Goal: Information Seeking & Learning: Learn about a topic

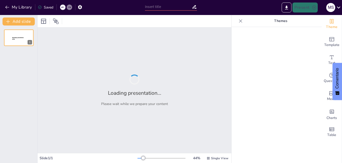
type input "Unidad 1"
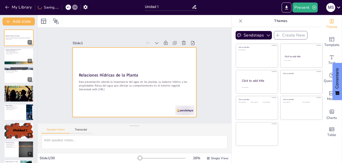
checkbox input "true"
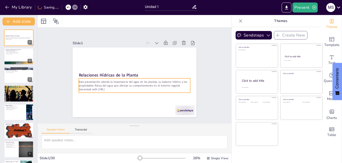
checkbox input "true"
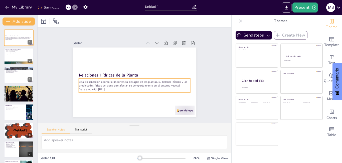
checkbox input "true"
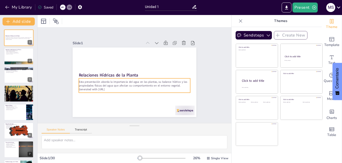
checkbox input "true"
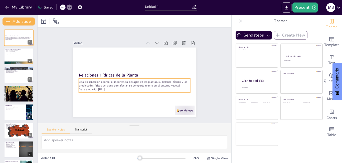
checkbox input "true"
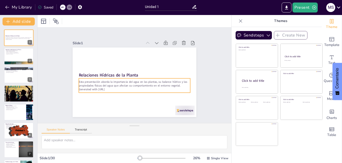
checkbox input "true"
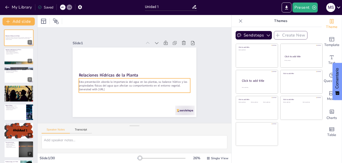
checkbox input "true"
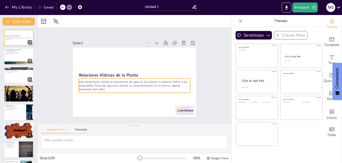
checkbox input "true"
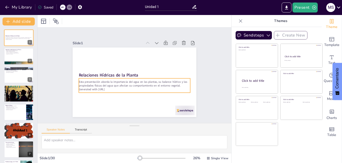
checkbox input "true"
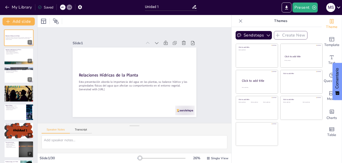
checkbox input "true"
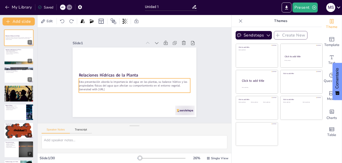
checkbox input "true"
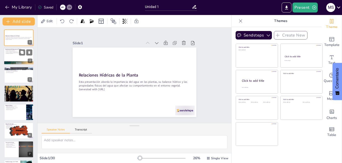
checkbox input "true"
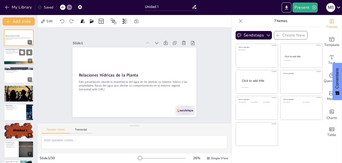
click at [17, 53] on p "Sin agua, las plantas no pueden sobrevivir." at bounding box center [18, 52] width 27 height 1
type textarea "La fotosíntesis es el proceso mediante el cual las plantas convierten la luz so…"
checkbox input "true"
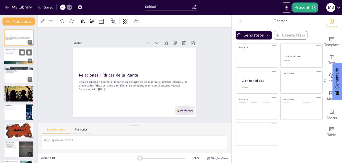
checkbox input "true"
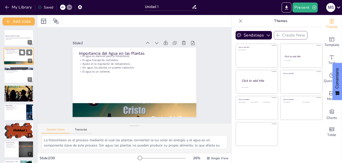
checkbox input "true"
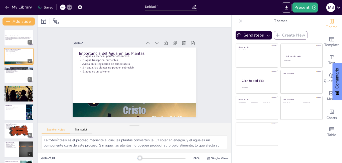
checkbox input "true"
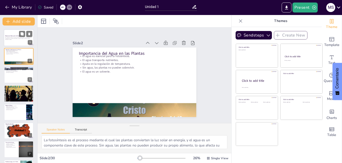
checkbox input "true"
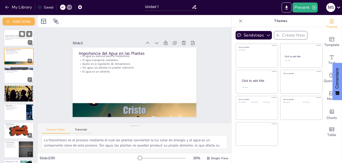
click at [11, 39] on p "Generated with [URL]" at bounding box center [18, 39] width 27 height 1
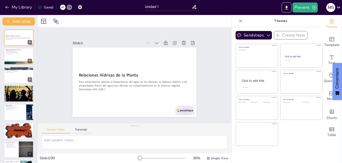
checkbox input "true"
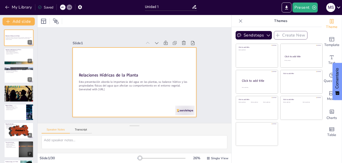
checkbox input "true"
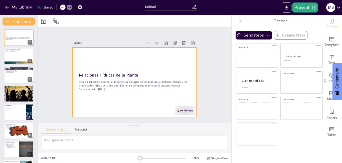
checkbox input "true"
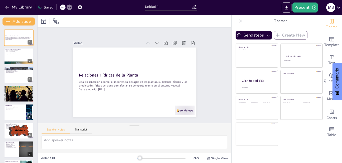
click at [239, 21] on icon at bounding box center [240, 20] width 3 height 3
checkbox input "true"
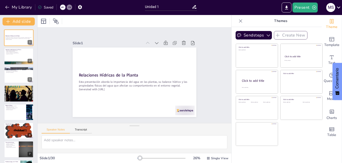
checkbox input "true"
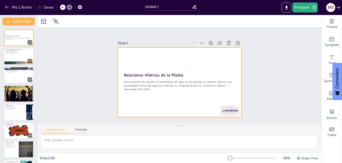
checkbox input "true"
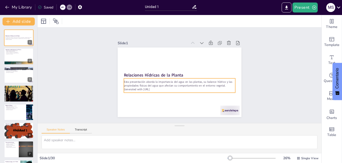
checkbox input "true"
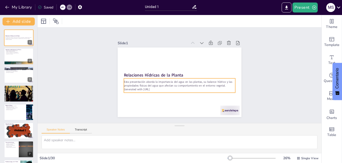
checkbox input "true"
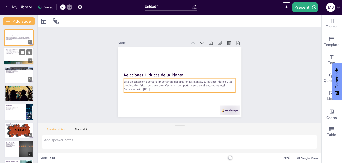
checkbox input "true"
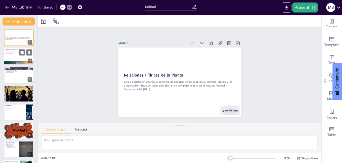
checkbox input "true"
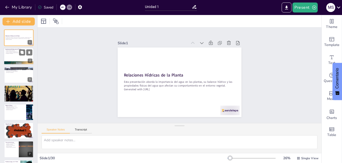
click at [11, 51] on p "El agua transporta nutrientes." at bounding box center [18, 51] width 27 height 1
type textarea "La fotosíntesis es el proceso mediante el cual las plantas convierten la luz so…"
checkbox input "true"
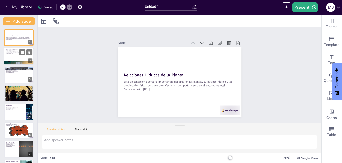
checkbox input "true"
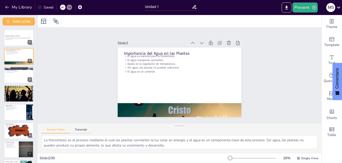
checkbox input "true"
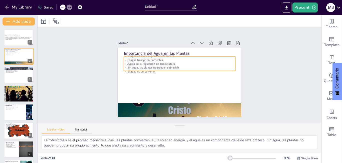
checkbox input "true"
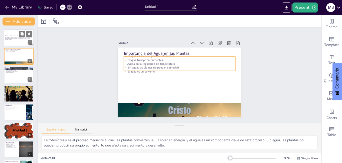
checkbox input "true"
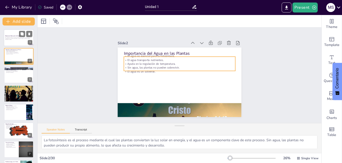
click at [12, 40] on div "Esta presentación aborda la importancia del agua en las plantas, su balance híd…" at bounding box center [18, 39] width 27 height 4
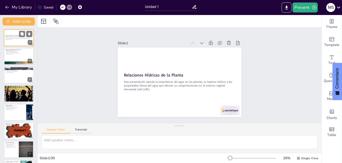
checkbox input "true"
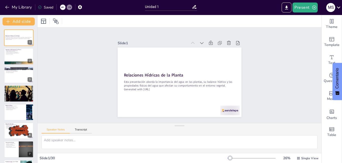
checkbox input "true"
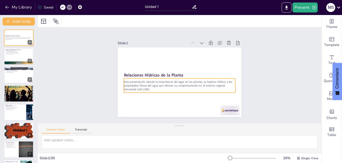
checkbox input "true"
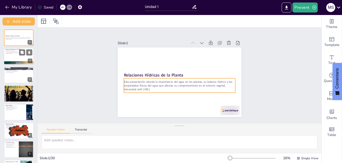
checkbox input "true"
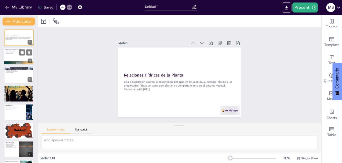
checkbox input "true"
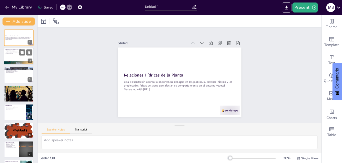
click at [16, 54] on div at bounding box center [19, 56] width 30 height 17
type textarea "La fotosíntesis es el proceso mediante el cual las plantas convierten la luz so…"
checkbox input "true"
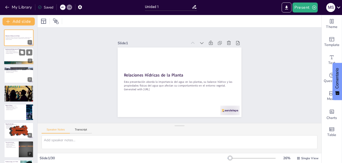
checkbox input "true"
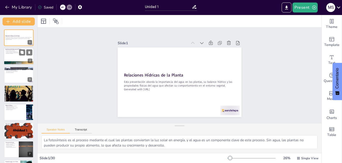
checkbox input "true"
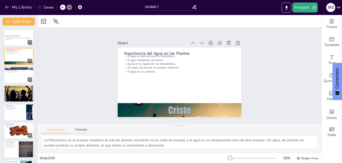
checkbox input "true"
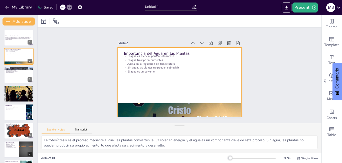
checkbox input "true"
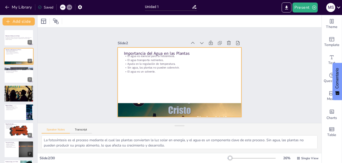
click at [146, 52] on p "Importancia del Agua en las Plantas" at bounding box center [184, 54] width 110 height 29
click at [146, 51] on p "Importancia del Agua en las Plantas" at bounding box center [190, 56] width 99 height 61
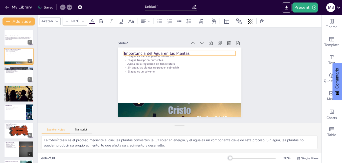
checkbox input "true"
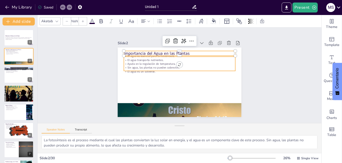
checkbox input "true"
click at [149, 62] on p "Ayuda en la regulación de temperatura." at bounding box center [179, 64] width 111 height 4
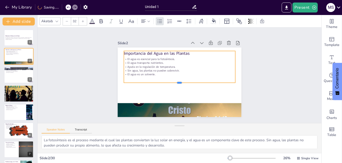
drag, startPoint x: 170, startPoint y: 55, endPoint x: 168, endPoint y: 88, distance: 32.8
click at [168, 88] on div "Importancia del Agua en las Plantas El agua es esencial para la fotosíntesis. E…" at bounding box center [177, 82] width 139 height 104
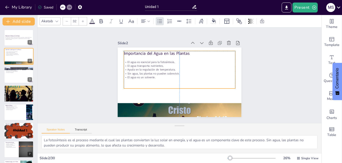
drag, startPoint x: 154, startPoint y: 78, endPoint x: 144, endPoint y: 73, distance: 11.3
click at [144, 73] on div "El agua es esencial para la fotosíntesis. El agua transporta nutrientes. Ayuda …" at bounding box center [180, 69] width 115 height 49
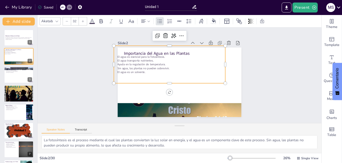
drag, startPoint x: 132, startPoint y: 44, endPoint x: 152, endPoint y: 63, distance: 27.3
click at [152, 63] on div "Slide 2 Importancia del Agua en las Plantas El agua es esencial para la fotosín…" at bounding box center [179, 78] width 131 height 90
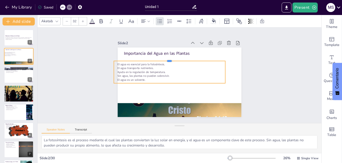
drag, startPoint x: 141, startPoint y: 44, endPoint x: 140, endPoint y: 62, distance: 18.1
click at [143, 59] on div at bounding box center [171, 58] width 111 height 16
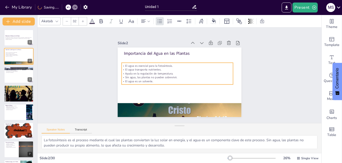
drag, startPoint x: 110, startPoint y: 70, endPoint x: 122, endPoint y: 71, distance: 11.8
click at [122, 71] on div "Slide 1 Relaciones Hídricas de la Planta Esta presentación aborda la importanci…" at bounding box center [180, 75] width 172 height 157
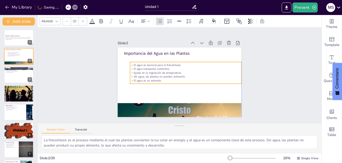
drag, startPoint x: 126, startPoint y: 63, endPoint x: 128, endPoint y: 61, distance: 3.3
click at [130, 63] on p "El agua es esencial para la fotosíntesis." at bounding box center [185, 65] width 111 height 4
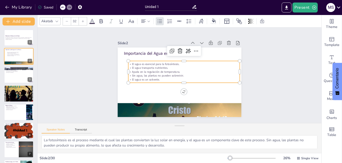
click at [130, 61] on p "El agua es esencial para la fotosíntesis." at bounding box center [184, 65] width 111 height 16
click at [130, 62] on p "El agua es esencial para la fotosíntesis." at bounding box center [183, 64] width 111 height 4
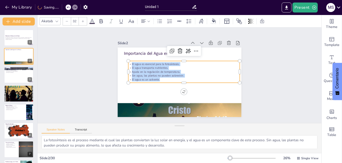
drag, startPoint x: 128, startPoint y: 62, endPoint x: 156, endPoint y: 78, distance: 31.8
click at [156, 78] on div "El agua es esencial para la fotosíntesis. El agua transporta nutrientes. Ayuda …" at bounding box center [184, 72] width 113 height 31
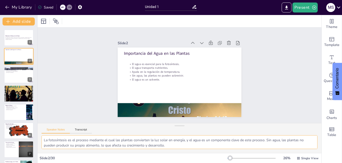
click at [98, 140] on textarea "La fotosíntesis es el proceso mediante el cual las plantas convierten la luz so…" at bounding box center [180, 142] width 276 height 14
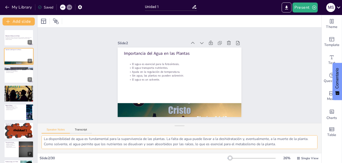
drag, startPoint x: 44, startPoint y: 140, endPoint x: 287, endPoint y: 145, distance: 243.9
click at [287, 145] on textarea "La fotosíntesis es el proceso mediante el cual las plantas convierten la luz so…" at bounding box center [180, 142] width 276 height 14
click at [14, 74] on div at bounding box center [19, 75] width 30 height 17
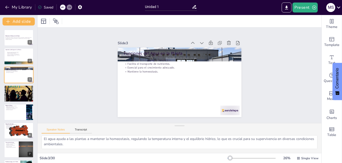
scroll to position [33, 0]
click at [155, 77] on div at bounding box center [179, 82] width 130 height 82
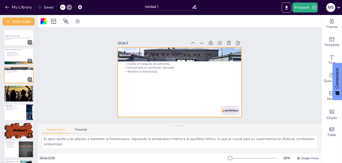
click at [146, 51] on p "Funciones del Agua en la Planta" at bounding box center [179, 54] width 111 height 6
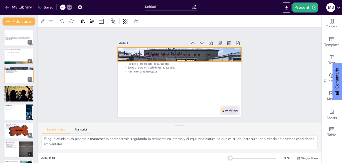
click at [147, 52] on p "Funciones del Agua en la Planta" at bounding box center [181, 54] width 111 height 18
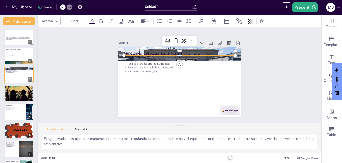
click at [151, 63] on p "Facilita el transporte de nutrientes." at bounding box center [180, 64] width 111 height 16
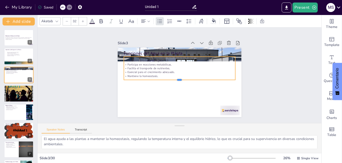
drag, startPoint x: 163, startPoint y: 69, endPoint x: 162, endPoint y: 82, distance: 12.5
click at [162, 82] on div at bounding box center [177, 82] width 107 height 38
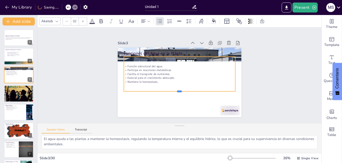
drag, startPoint x: 162, startPoint y: 82, endPoint x: 161, endPoint y: 90, distance: 8.1
click at [161, 90] on div at bounding box center [177, 94] width 111 height 16
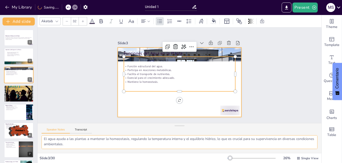
click at [60, 144] on textarea "El agua proporciona turgor a las células vegetales, lo que ayuda a mantener la …" at bounding box center [180, 142] width 276 height 14
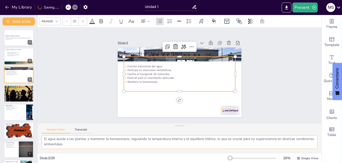
drag, startPoint x: 44, startPoint y: 138, endPoint x: 81, endPoint y: 144, distance: 37.5
click at [81, 144] on textarea "El agua proporciona turgor a las células vegetales, lo que ayuda a mantener la …" at bounding box center [180, 142] width 276 height 14
drag, startPoint x: 44, startPoint y: 140, endPoint x: 98, endPoint y: 147, distance: 54.3
click at [98, 147] on textarea "El agua proporciona turgor a las células vegetales, lo que ayuda a mantener la …" at bounding box center [180, 142] width 276 height 14
click at [241, 74] on div "Slide 1 Relaciones Hídricas de la Planta Esta presentación aborda la importanci…" at bounding box center [180, 75] width 166 height 113
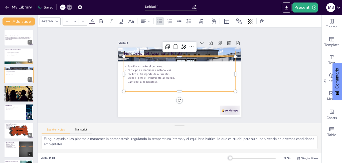
click at [143, 63] on p "Función estructural del agua." at bounding box center [185, 68] width 85 height 77
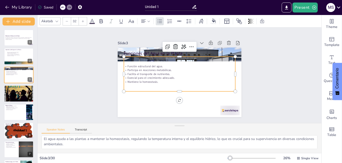
click at [125, 64] on p "Función estructural del agua." at bounding box center [180, 67] width 111 height 16
click at [124, 65] on p "Función estructural del agua." at bounding box center [179, 67] width 111 height 4
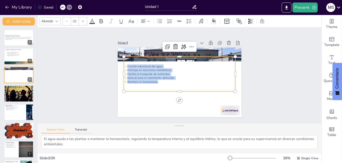
drag, startPoint x: 124, startPoint y: 65, endPoint x: 160, endPoint y: 79, distance: 38.4
click at [160, 79] on div "Función estructural del agua. Participa en reacciones metabólicas. Facilita el …" at bounding box center [179, 74] width 113 height 31
copy div "Función estructural del agua. Participa en reacciones metabólicas. Facilita el …"
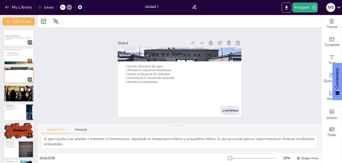
click at [15, 93] on div at bounding box center [19, 93] width 30 height 43
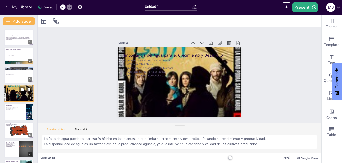
scroll to position [28, 0]
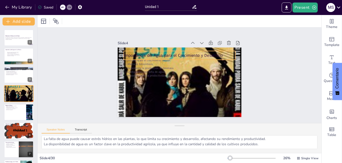
click at [170, 54] on p "Importancia del Agua para el Crecimiento y Desarrollo" at bounding box center [181, 55] width 111 height 17
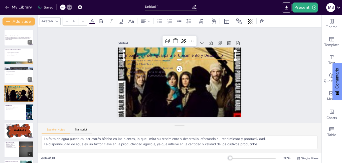
click at [132, 53] on p "Importancia del Agua para el Crecimiento y Desarrollo" at bounding box center [186, 57] width 108 height 40
click at [149, 53] on p "Importancia del Agua para el Crecimiento y Desarrollo" at bounding box center [192, 60] width 87 height 79
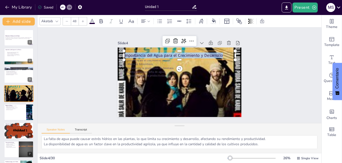
drag, startPoint x: 121, startPoint y: 53, endPoint x: 220, endPoint y: 54, distance: 98.8
click at [220, 54] on p "Importancia del Agua para el Crecimiento y Desarrollo" at bounding box center [184, 56] width 110 height 29
copy p "mportancia del Agua para el Crecimiento y Desarrollo"
click at [251, 96] on div "Slide 1 Relaciones Hídricas de la Planta Esta presentación aborda la importanci…" at bounding box center [180, 75] width 166 height 113
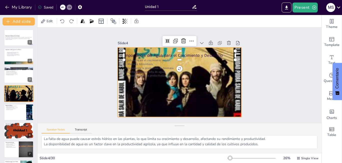
click at [162, 71] on p "Limitaciones por falta de agua." at bounding box center [180, 72] width 110 height 27
click at [158, 73] on p "Importancia en la productividad." at bounding box center [179, 75] width 103 height 49
click at [153, 69] on p "Limitaciones por falta de agua." at bounding box center [180, 72] width 110 height 27
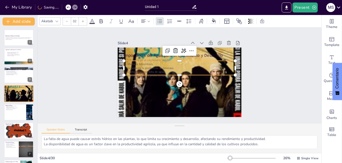
click at [156, 60] on p "Afecta la fotosíntesis." at bounding box center [183, 65] width 103 height 49
click at [156, 60] on p "Afecta la fotosíntesis." at bounding box center [180, 65] width 111 height 16
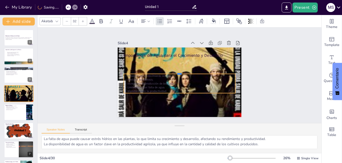
drag, startPoint x: 124, startPoint y: 58, endPoint x: 168, endPoint y: 76, distance: 47.7
click at [168, 76] on div "Importancia del Agua para el Crecimiento y Desarrollo Influencia en el crecimie…" at bounding box center [177, 82] width 139 height 104
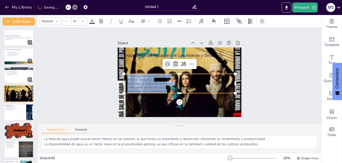
drag, startPoint x: 164, startPoint y: 90, endPoint x: 120, endPoint y: 73, distance: 47.8
click at [120, 73] on div "Importancia del Agua para el Crecimiento y Desarrollo Influencia en el crecimie…" at bounding box center [179, 82] width 130 height 82
copy div "Influencia en el crecimiento celular. Afecta la fotosíntesis. Incrementa la pro…"
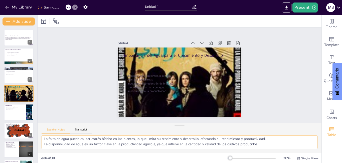
click at [152, 140] on textarea "El agua es crucial para el crecimiento celular, ya que permite que las células …" at bounding box center [180, 142] width 276 height 14
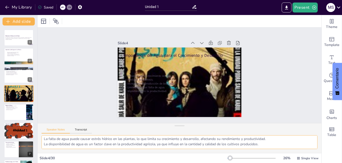
drag, startPoint x: 44, startPoint y: 141, endPoint x: 266, endPoint y: 144, distance: 222.6
click at [266, 144] on textarea "El agua es crucial para el crecimiento celular, ya que permite que las células …" at bounding box center [180, 142] width 276 height 14
click at [13, 112] on div at bounding box center [19, 112] width 30 height 17
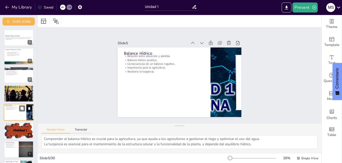
scroll to position [22, 0]
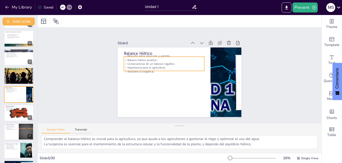
click at [88, 45] on div "Slide 1 Relaciones Hídricas de la Planta Esta presentación aborda la importanci…" at bounding box center [179, 75] width 292 height 125
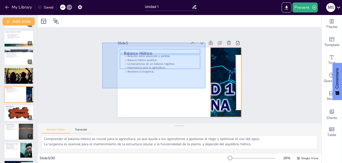
drag, startPoint x: 102, startPoint y: 43, endPoint x: 205, endPoint y: 89, distance: 112.5
click at [205, 89] on div "Slide 1 Relaciones Hídricas de la Planta Esta presentación aborda la importanci…" at bounding box center [180, 75] width 166 height 113
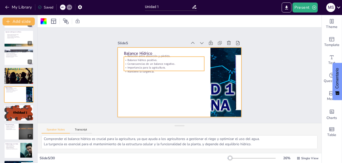
click at [127, 55] on p "Relación entre absorción y pérdida." at bounding box center [166, 55] width 80 height 12
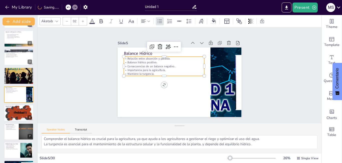
click at [143, 56] on p "Relación entre absorción y pérdida." at bounding box center [176, 53] width 67 height 50
click at [131, 56] on p "Relación entre absorción y pérdida." at bounding box center [170, 55] width 78 height 29
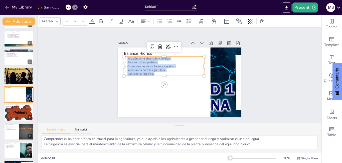
drag, startPoint x: 124, startPoint y: 56, endPoint x: 156, endPoint y: 74, distance: 36.7
click at [156, 74] on div "Relación entre absorción y pérdida. Balance hídrico positivo. Consecuencias de …" at bounding box center [165, 65] width 82 height 28
copy div "Relación entre absorción y pérdida. Balance hídrico positivo. Consecuencias de …"
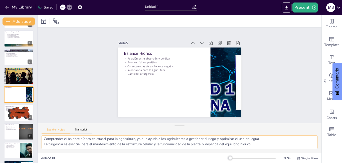
drag, startPoint x: 43, startPoint y: 139, endPoint x: 258, endPoint y: 145, distance: 214.4
click at [258, 145] on textarea "La relación entre la absorción y la pérdida de agua es fundamental para el bala…" at bounding box center [180, 142] width 276 height 14
click at [11, 112] on div at bounding box center [19, 112] width 30 height 17
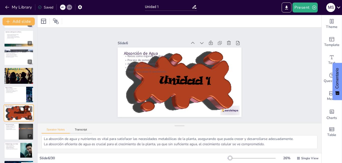
scroll to position [37, 0]
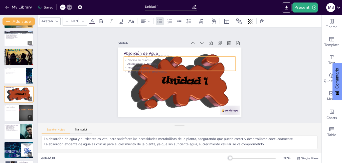
click at [143, 66] on p "Necesidades metabólicas." at bounding box center [180, 68] width 111 height 16
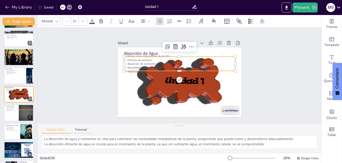
click at [125, 58] on p "Proceso de osmosis." at bounding box center [180, 60] width 111 height 16
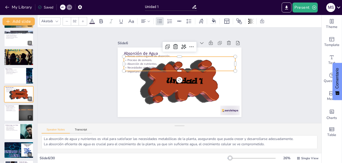
click at [125, 58] on p "Proceso de osmosis." at bounding box center [180, 60] width 111 height 16
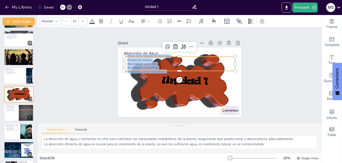
drag, startPoint x: 124, startPoint y: 55, endPoint x: 165, endPoint y: 69, distance: 43.5
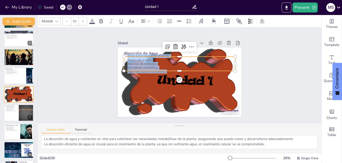
click at [165, 69] on div "Raíces como órganos de absorción. Proceso de osmosis. Absorción de nutrientes. …" at bounding box center [181, 64] width 113 height 42
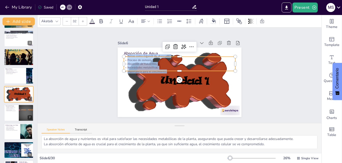
copy div "Raíces como órganos de absorción. Proceso de osmosis. Absorción de nutrientes. …"
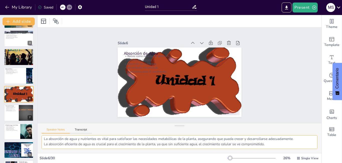
scroll to position [22, 0]
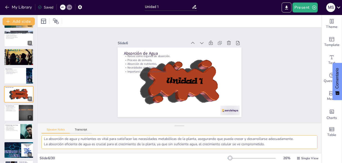
drag, startPoint x: 44, startPoint y: 140, endPoint x: 270, endPoint y: 147, distance: 225.9
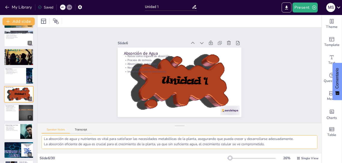
click at [270, 147] on textarea "Las raíces son fundamentales para la absorción de agua, ya que son las estructu…" at bounding box center [180, 142] width 276 height 14
click at [7, 111] on p "Importancia para el crecimiento." at bounding box center [11, 111] width 12 height 1
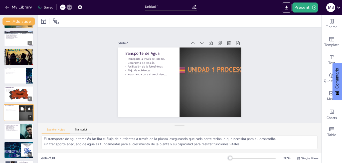
scroll to position [17, 0]
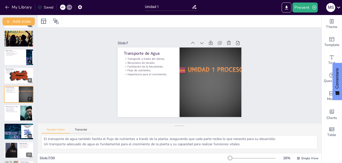
click at [263, 97] on div "Slide 1 Relaciones Hídricas de la Planta Esta presentación aborda la importanci…" at bounding box center [179, 75] width 292 height 125
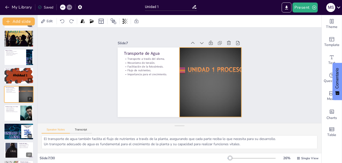
click at [132, 57] on p "Transporte a través del xilema." at bounding box center [151, 55] width 50 height 9
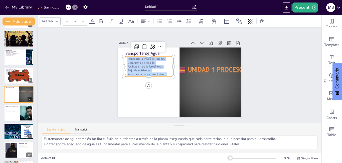
drag, startPoint x: 124, startPoint y: 57, endPoint x: 165, endPoint y: 73, distance: 44.1
click at [165, 73] on div "Transporte a través del xilema. Mecanismo de tensión. Facilitación de la fotosí…" at bounding box center [149, 66] width 50 height 19
copy div "Transporte a través del xilema. Mecanismo de tensión. Facilitación de la fotosí…"
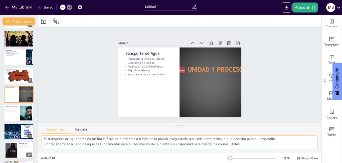
drag, startPoint x: 44, startPoint y: 140, endPoint x: 290, endPoint y: 150, distance: 245.8
click at [290, 150] on div "El xilema es el tejido responsable del transporte de agua en las plantas, permi…" at bounding box center [180, 144] width 284 height 18
click at [9, 109] on p "Efecto en el balance hídrico." at bounding box center [12, 109] width 14 height 1
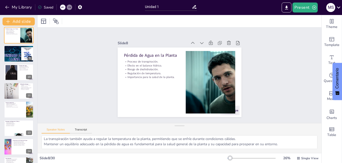
scroll to position [132, 0]
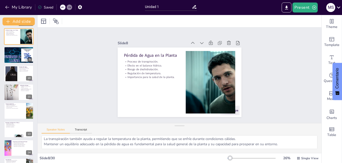
click at [125, 60] on p "Proceso de transpiración." at bounding box center [153, 59] width 56 height 10
click at [130, 60] on p "Proceso de transpiración." at bounding box center [157, 54] width 54 height 21
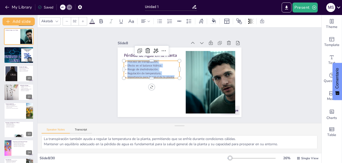
drag, startPoint x: 123, startPoint y: 60, endPoint x: 172, endPoint y: 75, distance: 51.5
click at [172, 75] on div "Proceso de transpiración. Efecto en el balance hídrico. Riesgo de deshidratació…" at bounding box center [152, 66] width 57 height 25
copy div "Proceso de transpiración. Efecto en el balance hídrico. Riesgo de deshidratació…"
click at [288, 109] on div "Slide 1 Relaciones Hídricas de la Planta Esta presentación aborda la importanci…" at bounding box center [179, 75] width 292 height 125
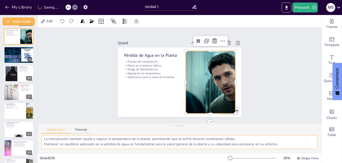
scroll to position [0, 0]
click at [44, 140] on textarea "La transpiración es un proceso vital que permite a las plantas regular su tempe…" at bounding box center [180, 142] width 276 height 14
drag, startPoint x: 102, startPoint y: 137, endPoint x: 189, endPoint y: 140, distance: 87.3
click at [189, 140] on textarea "La transpiración es un proceso vital que permite a las plantas regular su tempe…" at bounding box center [180, 142] width 276 height 14
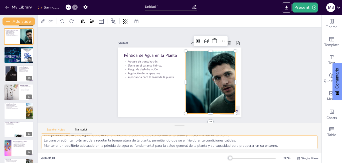
scroll to position [17, 0]
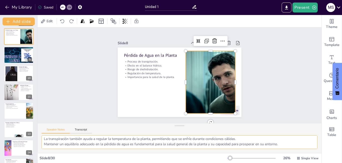
drag, startPoint x: 43, startPoint y: 140, endPoint x: 292, endPoint y: 145, distance: 248.9
click at [292, 145] on textarea "La transpiración es un proceso vital que permite a las plantas regular su tempe…" at bounding box center [180, 142] width 276 height 14
click at [248, 103] on div "Slide 1 Relaciones Hídricas de la Planta Esta presentación aborda la importanci…" at bounding box center [180, 75] width 160 height 99
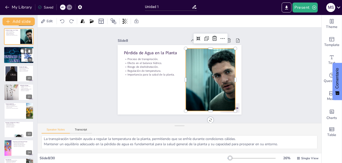
click at [17, 58] on div at bounding box center [19, 55] width 30 height 17
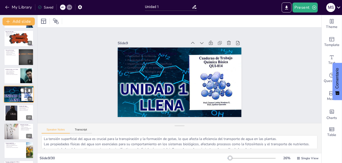
scroll to position [0, 0]
click at [129, 49] on p "Propiedades Físicas del Agua" at bounding box center [181, 54] width 111 height 18
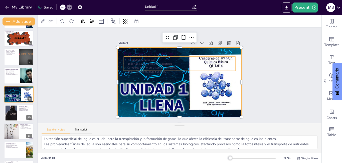
click at [145, 51] on p "Propiedades Físicas del Agua" at bounding box center [184, 54] width 110 height 29
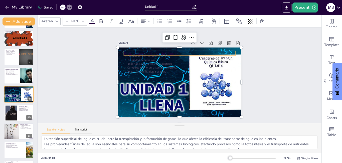
click at [209, 87] on div at bounding box center [179, 82] width 130 height 82
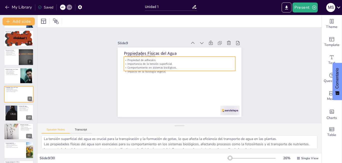
click at [148, 51] on p "Propiedades Físicas del Agua" at bounding box center [181, 53] width 111 height 17
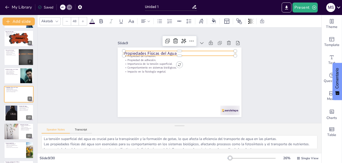
click at [126, 51] on p "Propiedades Físicas del Agua" at bounding box center [181, 54] width 111 height 18
click at [126, 51] on p "Propiedades Físicas del Agua" at bounding box center [181, 53] width 111 height 17
drag, startPoint x: 121, startPoint y: 51, endPoint x: 173, endPoint y: 51, distance: 51.5
click at [173, 51] on p "Propiedades Físicas del Agua" at bounding box center [184, 54] width 110 height 29
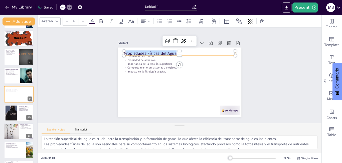
click at [173, 51] on p "Propiedades Físicas del Agua" at bounding box center [195, 60] width 79 height 87
drag, startPoint x: 168, startPoint y: 52, endPoint x: 126, endPoint y: 51, distance: 42.0
click at [126, 51] on p "Propiedades Físicas del Agua" at bounding box center [181, 53] width 111 height 17
copy p "Propiedades Físicas del Agua"
click at [134, 56] on p "Propiedad de adhesión." at bounding box center [180, 60] width 111 height 16
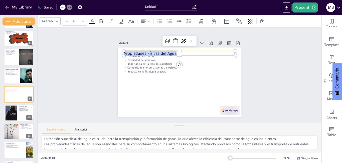
click at [181, 56] on p "Propiedad de adhesión." at bounding box center [194, 72] width 27 height 110
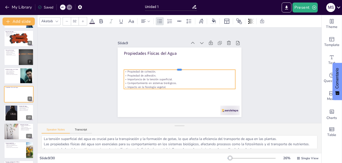
drag, startPoint x: 123, startPoint y: 54, endPoint x: 163, endPoint y: 70, distance: 43.2
click at [163, 70] on div "Propiedades Físicas del Agua Propiedad de cohesión. Propiedad de adhesión. Impo…" at bounding box center [180, 83] width 124 height 70
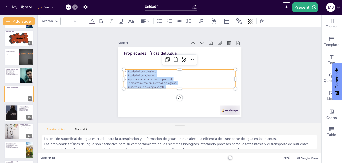
drag, startPoint x: 124, startPoint y: 70, endPoint x: 164, endPoint y: 85, distance: 42.8
click at [164, 85] on div "Propiedad de cohesión. Propiedad de adhesión. Importancia de la tensión superfi…" at bounding box center [179, 79] width 113 height 31
copy div "Propiedad de cohesión. Propiedad de adhesión. Importancia de la tensión superfi…"
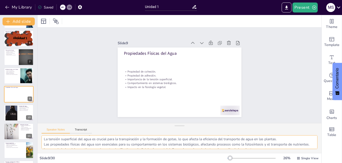
scroll to position [28, 0]
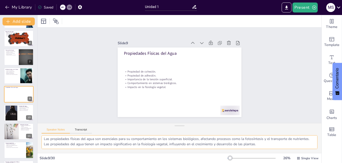
drag, startPoint x: 44, startPoint y: 140, endPoint x: 265, endPoint y: 147, distance: 221.4
click at [265, 147] on textarea "La cohesión es fundamental para el transporte de agua en las plantas, ya que pe…" at bounding box center [180, 142] width 276 height 14
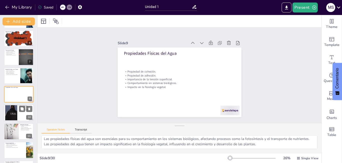
click at [23, 116] on div at bounding box center [19, 113] width 30 height 17
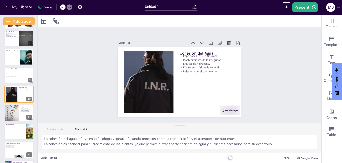
scroll to position [17, 0]
click at [204, 51] on p "Cohesión del Agua" at bounding box center [209, 57] width 56 height 12
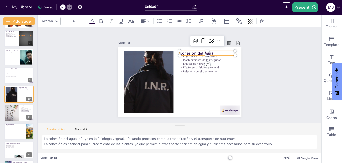
click at [209, 51] on p "Cohesión del Agua" at bounding box center [209, 57] width 56 height 12
click at [209, 51] on p "Cohesión del Agua" at bounding box center [211, 59] width 56 height 17
drag, startPoint x: 210, startPoint y: 51, endPoint x: 176, endPoint y: 51, distance: 33.8
click at [176, 51] on div "Importancia en el transporte. Mantenimiento de la integridad. Enlaces de hidróg…" at bounding box center [177, 82] width 135 height 94
copy p "Cohesión del Agua"
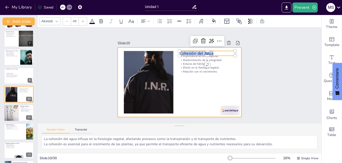
drag, startPoint x: 206, startPoint y: 55, endPoint x: 185, endPoint y: 57, distance: 21.7
click at [206, 56] on div at bounding box center [209, 61] width 56 height 10
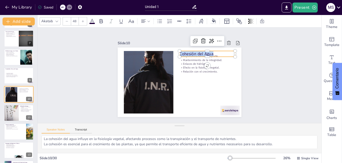
click at [185, 63] on p "Enlaces de hidrógeno." at bounding box center [208, 67] width 56 height 10
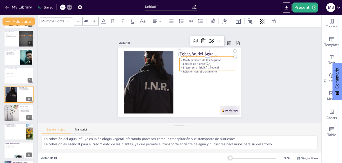
click at [185, 63] on p "Enlaces de hidrógeno." at bounding box center [208, 67] width 56 height 10
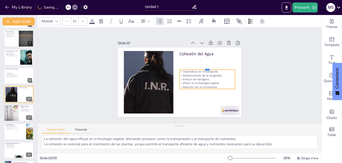
drag, startPoint x: 179, startPoint y: 54, endPoint x: 180, endPoint y: 70, distance: 15.8
click at [216, 83] on div "Cohesión del Agua Importancia en el transporte. Mantenimiento de la integridad.…" at bounding box center [180, 83] width 124 height 70
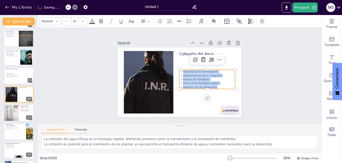
drag, startPoint x: 179, startPoint y: 70, endPoint x: 215, endPoint y: 86, distance: 39.6
click at [215, 86] on div "Importancia en el transporte. Mantenimiento de la integridad. Enlaces de hidróg…" at bounding box center [207, 79] width 56 height 19
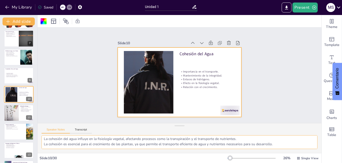
drag, startPoint x: 44, startPoint y: 139, endPoint x: 289, endPoint y: 147, distance: 245.7
click at [289, 147] on textarea "La cohesión es fundamental para el transporte de agua en las plantas, ya que pe…" at bounding box center [180, 142] width 276 height 14
click at [25, 111] on div at bounding box center [25, 109] width 13 height 6
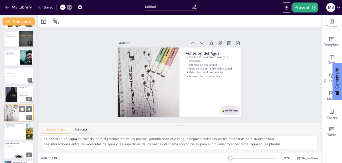
scroll to position [129, 0]
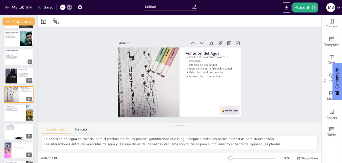
click at [227, 45] on div "Slide 11 Adhesión del Agua Facilita el movimiento contra la gravedad. Proceso d…" at bounding box center [179, 78] width 131 height 90
click at [186, 52] on p "Adhesión del Agua" at bounding box center [211, 54] width 50 height 6
click at [188, 52] on p "Adhesión del Agua" at bounding box center [213, 56] width 50 height 11
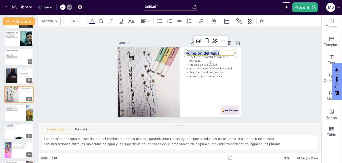
drag, startPoint x: 217, startPoint y: 51, endPoint x: 181, endPoint y: 51, distance: 35.8
click at [181, 51] on div "Facilita el movimiento contra la gravedad. Proceso de capilaridad. Importancia …" at bounding box center [179, 82] width 130 height 82
click at [190, 76] on p "Interacción con superficies." at bounding box center [209, 83] width 49 height 14
click at [190, 75] on p "Interacción con superficies." at bounding box center [210, 79] width 50 height 9
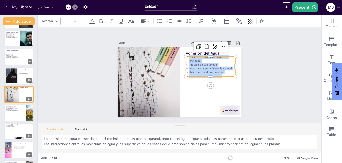
drag, startPoint x: 220, startPoint y: 74, endPoint x: 185, endPoint y: 56, distance: 39.0
click at [185, 56] on div "Facilita el movimiento contra la gravedad. Proceso de capilaridad. Importancia …" at bounding box center [211, 70] width 52 height 28
drag, startPoint x: 217, startPoint y: 76, endPoint x: 313, endPoint y: 143, distance: 117.3
click at [217, 77] on div at bounding box center [210, 81] width 50 height 9
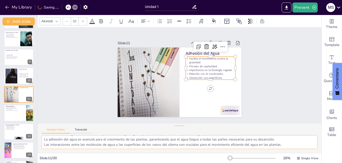
scroll to position [17, 0]
drag, startPoint x: 44, startPoint y: 140, endPoint x: 290, endPoint y: 145, distance: 246.2
click at [290, 145] on textarea "La adhesión permite que el agua se mueva hacia arriba en los vasos del xilema, …" at bounding box center [180, 142] width 276 height 14
click at [290, 128] on div "Speaker Notes Transcript" at bounding box center [180, 129] width 284 height 12
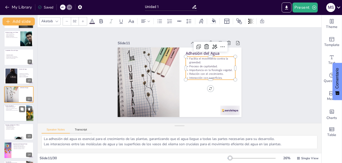
click at [14, 112] on div at bounding box center [19, 113] width 30 height 17
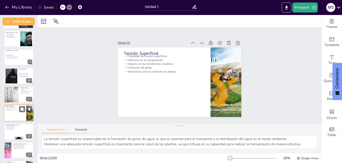
scroll to position [148, 0]
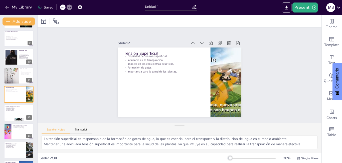
click at [138, 50] on p "Tensión Superficial" at bounding box center [166, 52] width 81 height 14
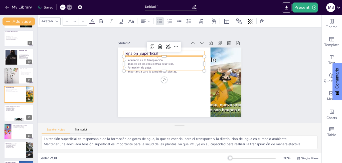
click at [130, 51] on p "Tensión Superficial" at bounding box center [166, 52] width 81 height 14
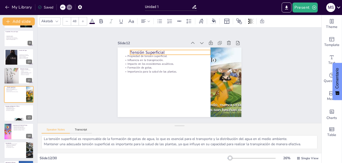
drag, startPoint x: 156, startPoint y: 51, endPoint x: 163, endPoint y: 49, distance: 7.1
click at [163, 49] on p "Tensión Superficial" at bounding box center [172, 52] width 81 height 14
click at [159, 50] on p "Tensión Superficial" at bounding box center [172, 51] width 81 height 14
click at [159, 50] on p "Tensión Superficial" at bounding box center [178, 50] width 78 height 30
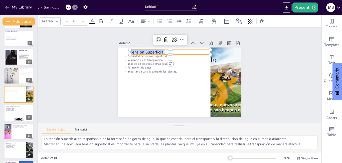
drag, startPoint x: 159, startPoint y: 50, endPoint x: 126, endPoint y: 49, distance: 33.8
click at [126, 49] on div "Propiedad de tensión superficial. Influencia en la transpiración. Impacto en lo…" at bounding box center [179, 82] width 130 height 82
click at [153, 66] on p "Formación de gotas." at bounding box center [165, 66] width 80 height 12
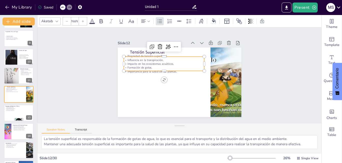
click at [158, 59] on p "Influencia en la transpiración." at bounding box center [165, 58] width 80 height 12
drag, startPoint x: 155, startPoint y: 66, endPoint x: 156, endPoint y: 75, distance: 9.0
click at [156, 73] on p "Formación de gotas." at bounding box center [165, 67] width 80 height 12
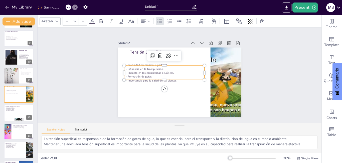
click at [169, 75] on p "Formación de gotas." at bounding box center [164, 77] width 80 height 4
click at [169, 74] on p "Formación de gotas." at bounding box center [164, 75] width 80 height 12
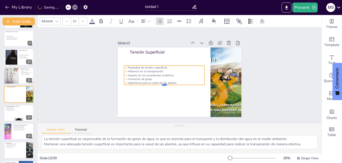
drag, startPoint x: 128, startPoint y: 65, endPoint x: 171, endPoint y: 80, distance: 46.1
click at [124, 65] on div "Tensión Superficial Propiedad de tensión superficial. Influencia en la transpir…" at bounding box center [179, 82] width 130 height 82
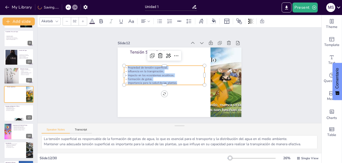
drag, startPoint x: 174, startPoint y: 81, endPoint x: 121, endPoint y: 65, distance: 55.4
click at [121, 65] on div "Tensión Superficial Propiedad de tensión superficial. Influencia en la transpir…" at bounding box center [179, 82] width 130 height 82
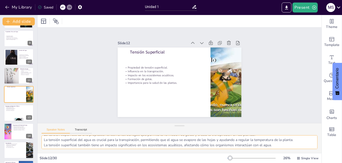
scroll to position [17, 0]
drag, startPoint x: 44, startPoint y: 140, endPoint x: 305, endPoint y: 148, distance: 261.7
click at [305, 148] on textarea "La tensión superficial es una propiedad fundamental del agua que permite la for…" at bounding box center [180, 142] width 276 height 14
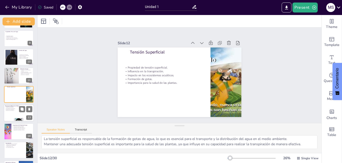
click at [16, 110] on p "Necesidad de investigación." at bounding box center [18, 110] width 27 height 1
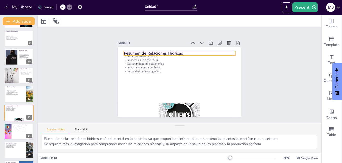
scroll to position [167, 0]
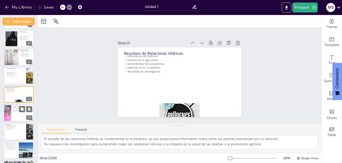
click at [19, 114] on div at bounding box center [19, 113] width 30 height 17
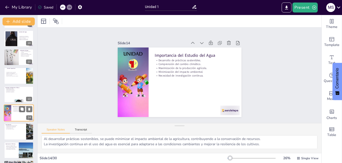
scroll to position [185, 0]
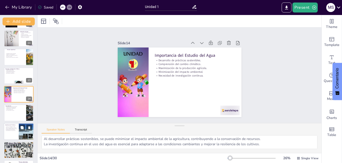
click at [7, 129] on p "Aumento de la productividad." at bounding box center [11, 129] width 12 height 1
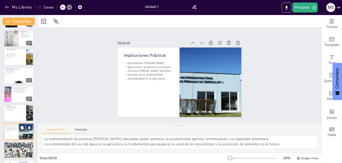
scroll to position [222, 0]
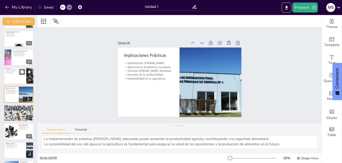
click at [8, 73] on p "Uso sostenible de recursos." at bounding box center [15, 73] width 20 height 1
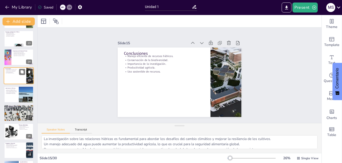
scroll to position [204, 0]
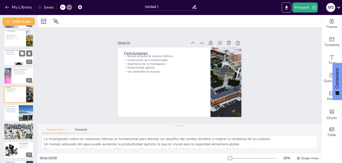
click at [10, 54] on p "Importancia en la botánica." at bounding box center [18, 53] width 27 height 1
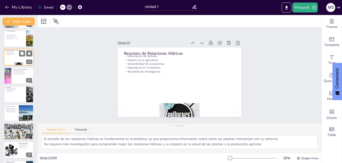
scroll to position [167, 0]
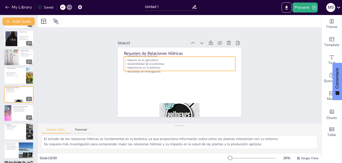
click at [146, 61] on p "Sostenibilidad de ecosistemas." at bounding box center [182, 64] width 110 height 27
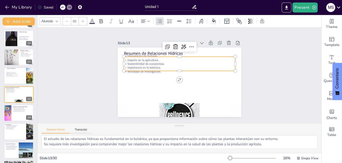
click at [146, 61] on p "Sostenibilidad de ecosistemas." at bounding box center [180, 64] width 111 height 16
click at [141, 52] on p "Resumen de Relaciones Hídricas" at bounding box center [181, 53] width 111 height 17
click at [141, 52] on p "Resumen de Relaciones Hídricas" at bounding box center [181, 54] width 111 height 18
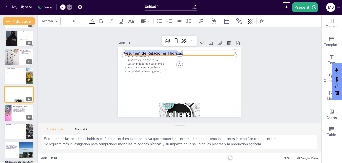
drag, startPoint x: 180, startPoint y: 52, endPoint x: 121, endPoint y: 52, distance: 58.5
click at [121, 52] on div "Interrelación de factores. Impacto en la agricultura. Sostenibilidad de ecosist…" at bounding box center [179, 82] width 130 height 82
click at [261, 87] on div "Slide 1 Relaciones Hídricas de la Planta Esta presentación aborda la importanci…" at bounding box center [179, 75] width 297 height 152
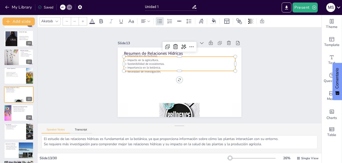
click at [142, 65] on p "Importancia en la botánica." at bounding box center [180, 68] width 111 height 16
drag, startPoint x: 143, startPoint y: 65, endPoint x: 143, endPoint y: 73, distance: 7.8
click at [143, 61] on div "Resumen de Relaciones Hídricas Interrelación de factores. Impacto en la agricul…" at bounding box center [185, 48] width 121 height 26
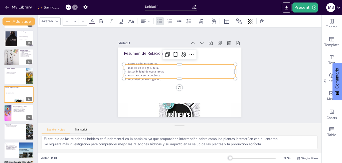
click at [157, 78] on div at bounding box center [178, 81] width 111 height 16
click at [157, 78] on p "Necesidad de investigación." at bounding box center [178, 80] width 111 height 16
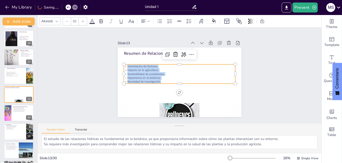
drag, startPoint x: 157, startPoint y: 80, endPoint x: 121, endPoint y: 64, distance: 39.1
click at [121, 64] on div "Resumen de Relaciones Hídricas Interrelación de factores. Impacto en la agricul…" at bounding box center [179, 82] width 130 height 82
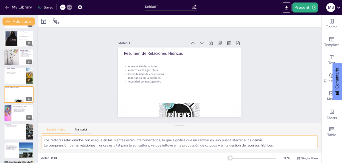
scroll to position [17, 0]
drag, startPoint x: 44, startPoint y: 140, endPoint x: 273, endPoint y: 149, distance: 229.5
click at [273, 149] on textarea "Los factores relacionados con el agua en las plantas están interconectados, lo …" at bounding box center [180, 142] width 276 height 14
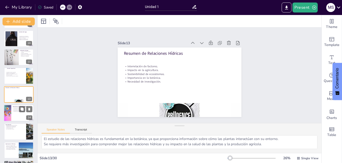
click at [18, 112] on p "Necesidad de investigación continua." at bounding box center [23, 111] width 20 height 1
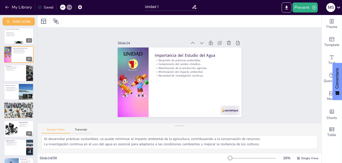
scroll to position [214, 0]
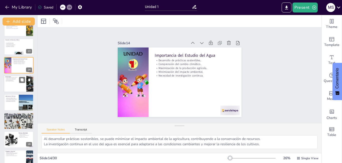
click at [14, 88] on div at bounding box center [19, 84] width 30 height 17
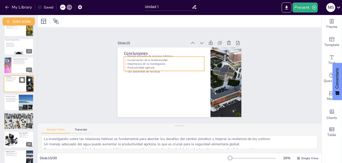
scroll to position [204, 0]
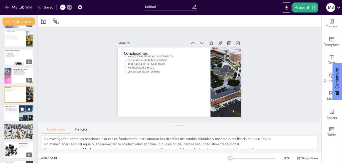
click at [9, 112] on p "Sostenibilidad en la agricultura." at bounding box center [11, 112] width 12 height 1
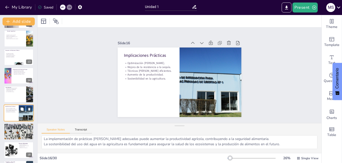
scroll to position [222, 0]
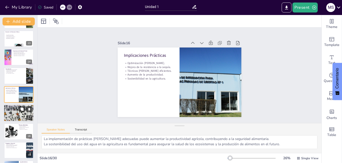
click at [12, 113] on div at bounding box center [19, 113] width 30 height 30
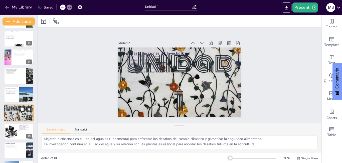
scroll to position [241, 0]
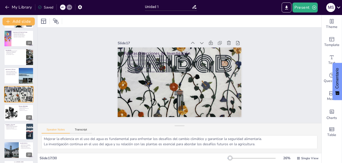
click at [170, 82] on div at bounding box center [178, 82] width 147 height 147
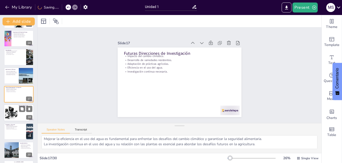
click at [8, 111] on div at bounding box center [11, 112] width 23 height 15
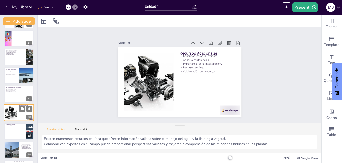
scroll to position [260, 0]
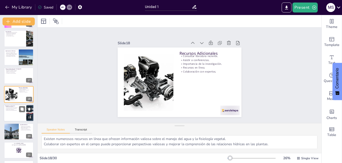
click at [10, 116] on div at bounding box center [19, 113] width 30 height 17
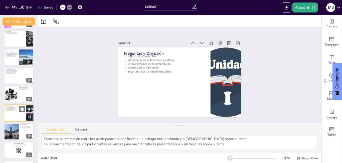
scroll to position [278, 0]
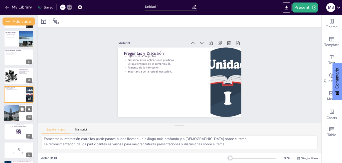
click at [18, 118] on div at bounding box center [11, 113] width 23 height 17
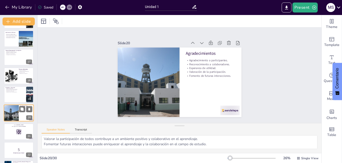
scroll to position [297, 0]
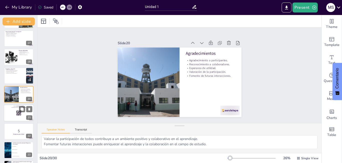
click at [12, 116] on div at bounding box center [19, 113] width 30 height 17
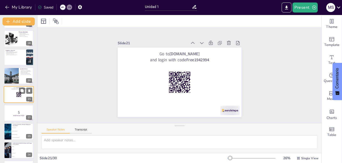
scroll to position [0, 0]
click at [11, 115] on p "¡Prepárense para el Quiz!" at bounding box center [18, 116] width 27 height 2
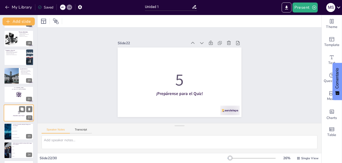
scroll to position [334, 0]
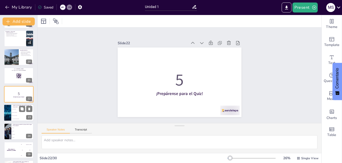
click at [13, 119] on span "Actuar como soporte estructural" at bounding box center [23, 119] width 22 height 1
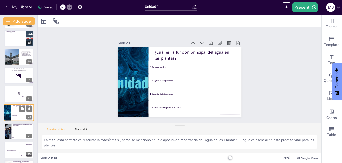
scroll to position [353, 0]
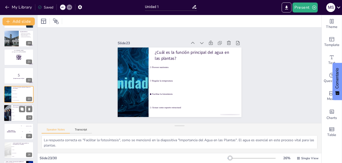
click at [12, 113] on input "checkbox" at bounding box center [12, 113] width 0 height 0
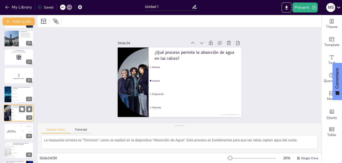
scroll to position [371, 0]
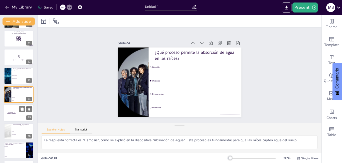
click at [11, 116] on div "The winner is [PERSON_NAME]" at bounding box center [11, 113] width 15 height 17
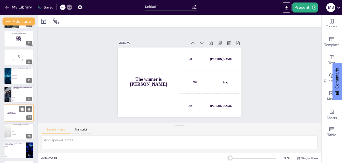
scroll to position [390, 0]
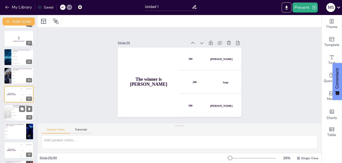
click at [12, 116] on span "Tensión superficial" at bounding box center [23, 116] width 22 height 1
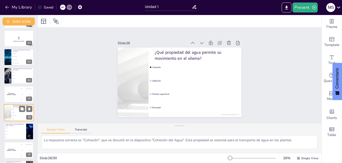
scroll to position [408, 0]
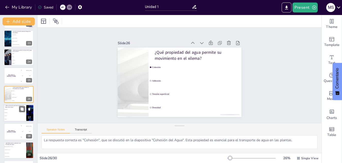
click at [12, 113] on li "Evaporación" at bounding box center [15, 112] width 23 height 3
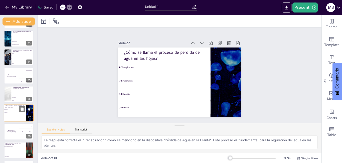
scroll to position [426, 0]
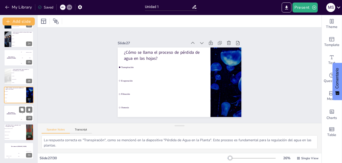
click at [10, 117] on div "The winner is [PERSON_NAME]" at bounding box center [11, 113] width 15 height 17
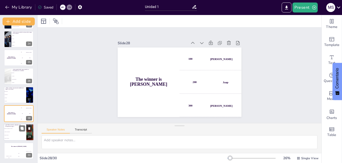
click at [7, 136] on li "Reduce la presión" at bounding box center [15, 135] width 23 height 3
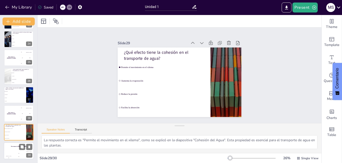
click at [10, 156] on div "[PERSON_NAME]" at bounding box center [9, 156] width 10 height 1
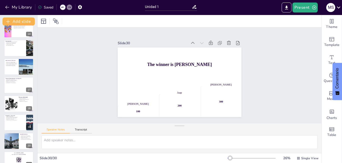
scroll to position [232, 0]
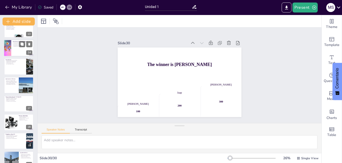
click at [21, 48] on div at bounding box center [19, 48] width 30 height 17
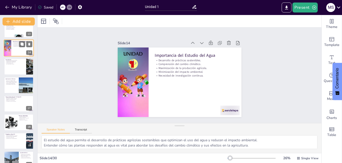
scroll to position [185, 0]
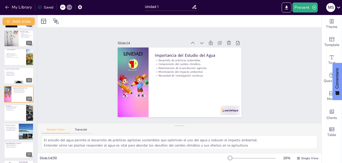
click at [93, 65] on div "Slide 1 Relaciones Hídricas de la Planta Esta presentación aborda la importanci…" at bounding box center [179, 75] width 292 height 125
click at [20, 78] on div at bounding box center [19, 75] width 30 height 17
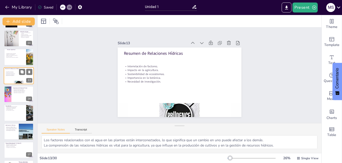
scroll to position [167, 0]
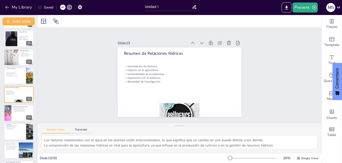
click at [72, 75] on div "Slide 1 Relaciones Hídricas de la Planta Esta presentación aborda la importanci…" at bounding box center [179, 75] width 297 height 152
click at [19, 7] on button "My Library" at bounding box center [19, 7] width 30 height 8
